Goal: Complete application form: Complete application form

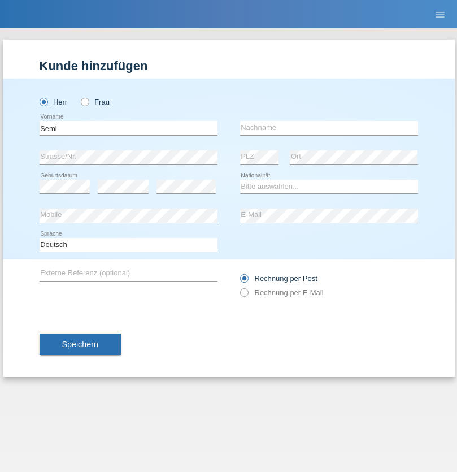
type input "Semi"
click at [329, 128] on input "text" at bounding box center [329, 128] width 178 height 14
type input "Bakiju"
select select "MK"
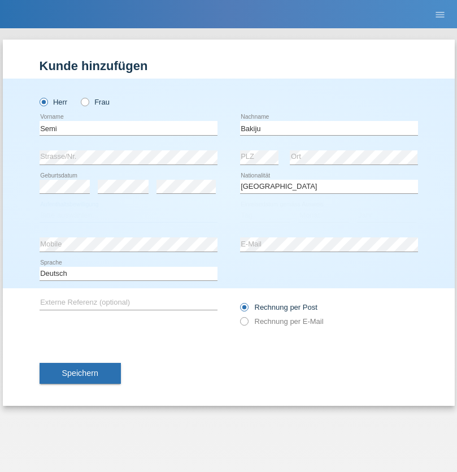
select select "C"
select select "01"
select select "09"
select select "2021"
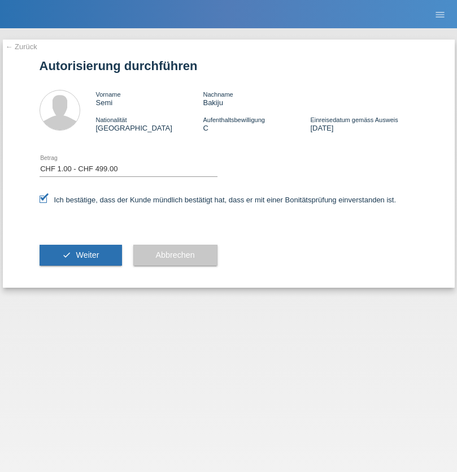
select select "1"
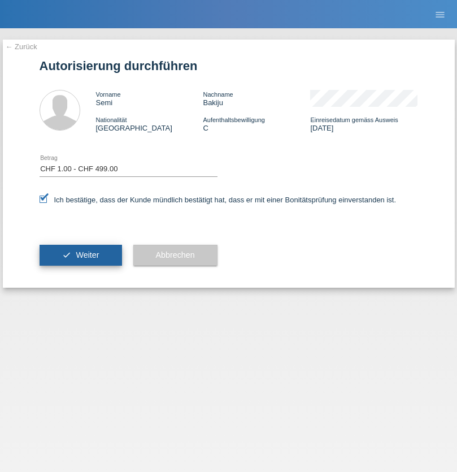
click at [80, 255] on span "Weiter" at bounding box center [87, 254] width 23 height 9
